Goal: Download file/media

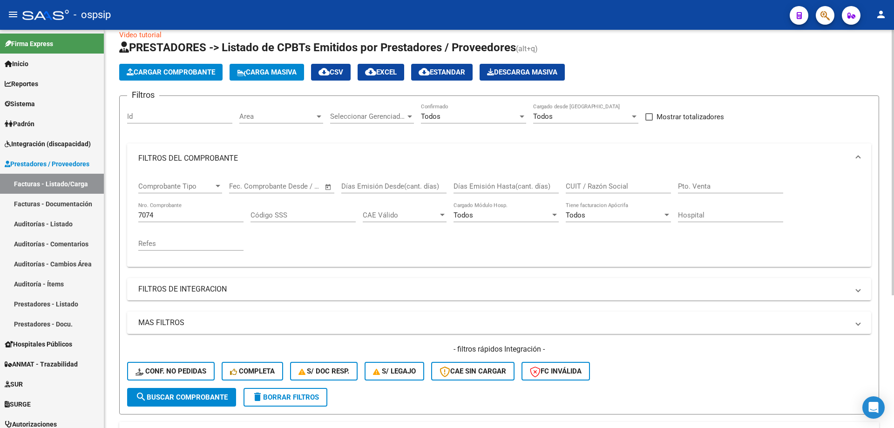
scroll to position [13, 0]
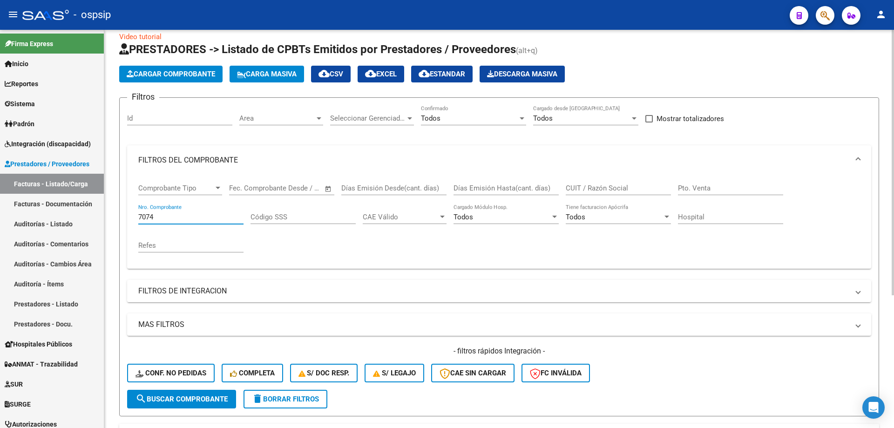
drag, startPoint x: 165, startPoint y: 222, endPoint x: 132, endPoint y: 225, distance: 33.7
click at [132, 225] on div "Comprobante Tipo Comprobante Tipo Fecha inicio – Fecha fin Fec. Comprobante Des…" at bounding box center [499, 222] width 744 height 94
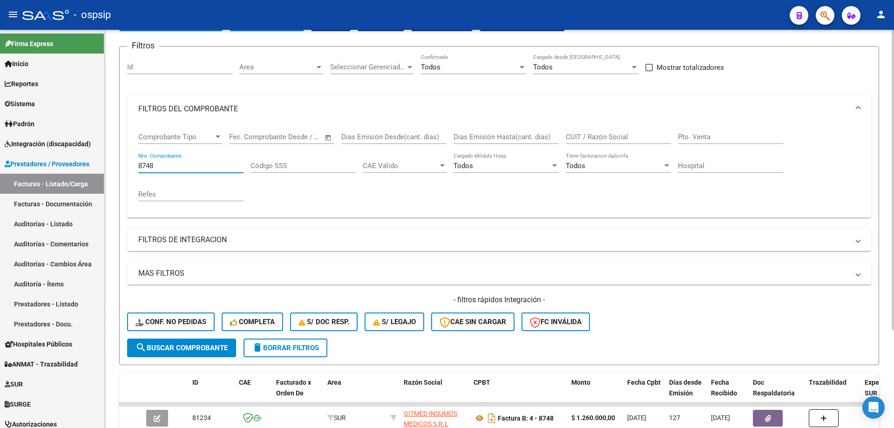
scroll to position [129, 0]
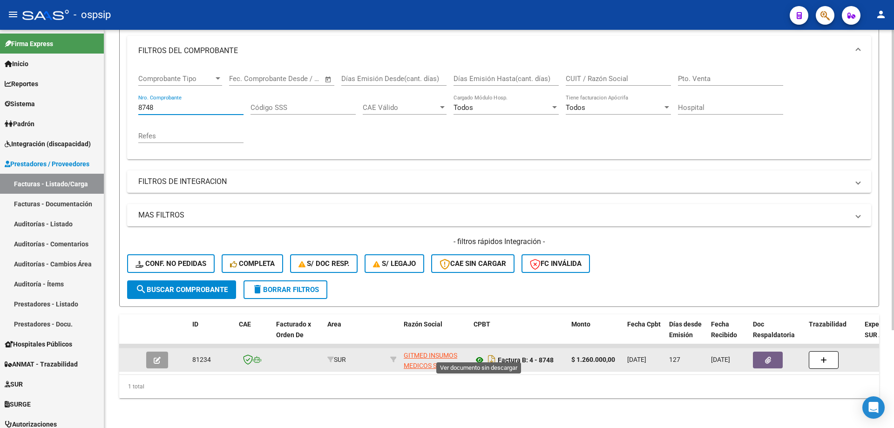
click at [479, 354] on icon at bounding box center [479, 359] width 12 height 11
click at [765, 356] on icon "button" at bounding box center [768, 359] width 6 height 7
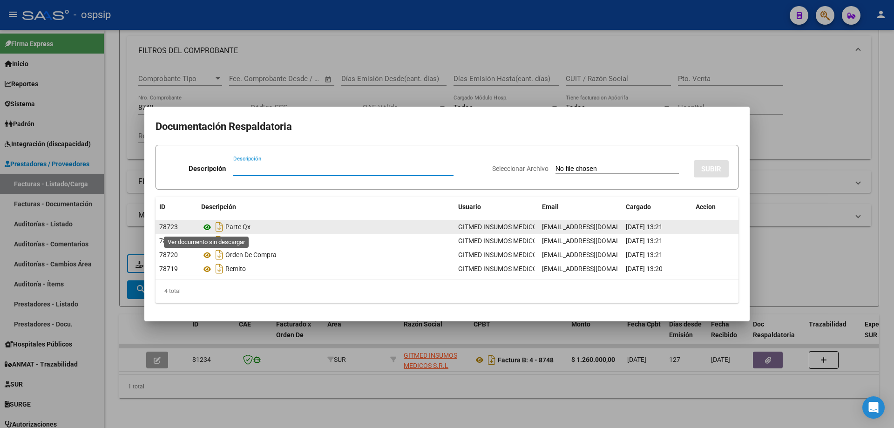
click at [208, 224] on icon at bounding box center [207, 227] width 12 height 11
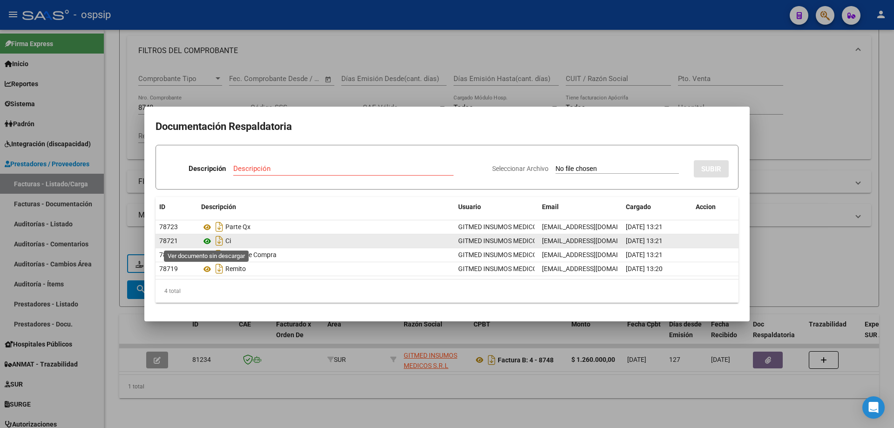
click at [209, 240] on icon at bounding box center [207, 240] width 12 height 11
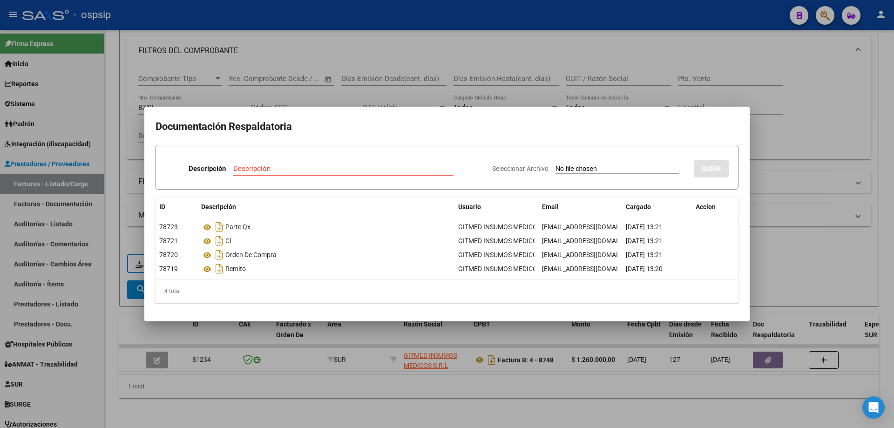
click at [782, 272] on div at bounding box center [447, 214] width 894 height 428
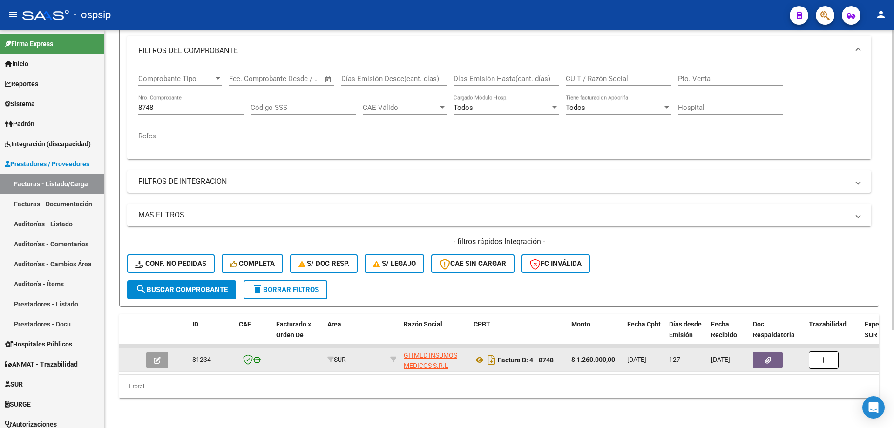
click at [761, 351] on button "button" at bounding box center [768, 359] width 30 height 17
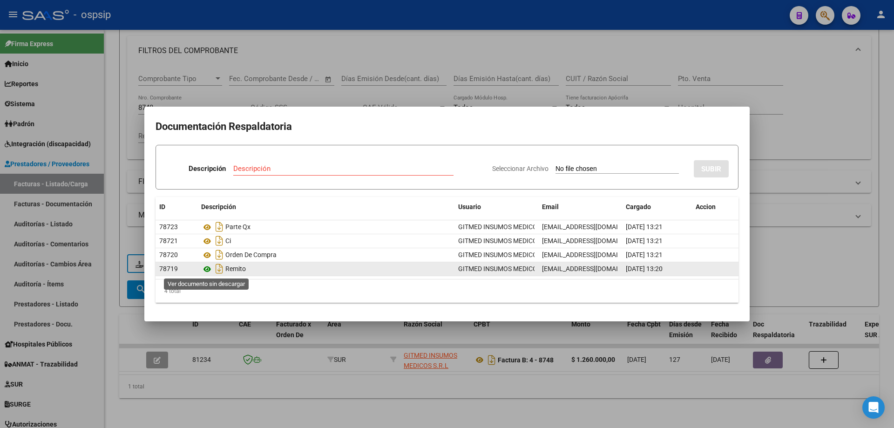
click at [208, 270] on icon at bounding box center [207, 268] width 12 height 11
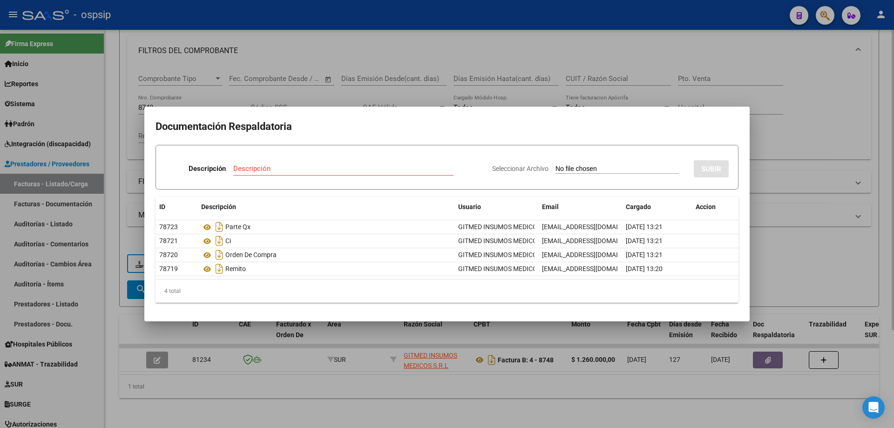
click at [185, 95] on div at bounding box center [447, 214] width 894 height 428
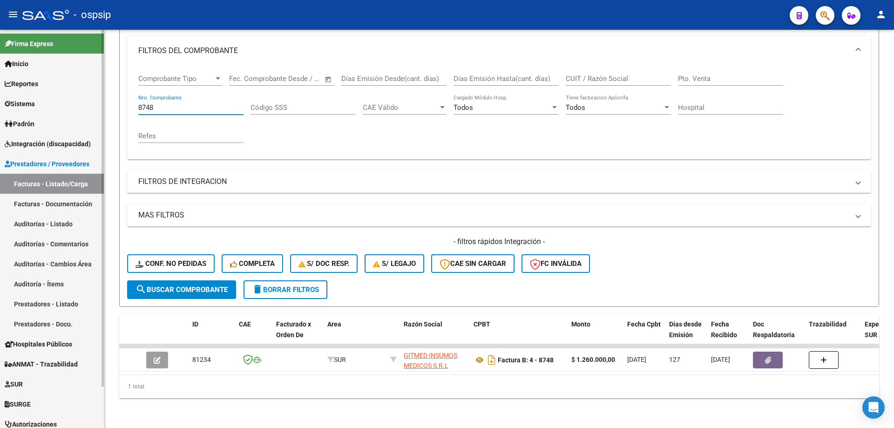
drag, startPoint x: 174, startPoint y: 102, endPoint x: 99, endPoint y: 106, distance: 75.0
click at [100, 105] on mat-sidenav-container "Firma Express Inicio Instructivos Contacto OS Reportes SUR Expedientes Internos…" at bounding box center [447, 229] width 894 height 398
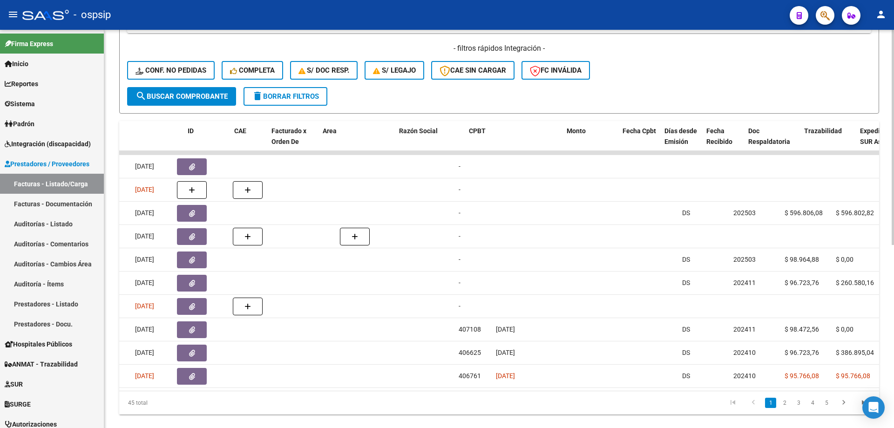
scroll to position [0, 0]
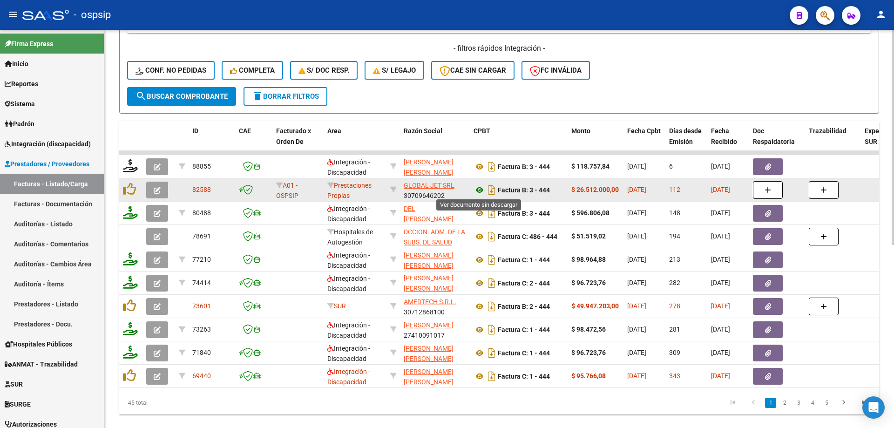
type input "444"
click at [478, 192] on icon at bounding box center [479, 189] width 12 height 11
